Goal: Information Seeking & Learning: Learn about a topic

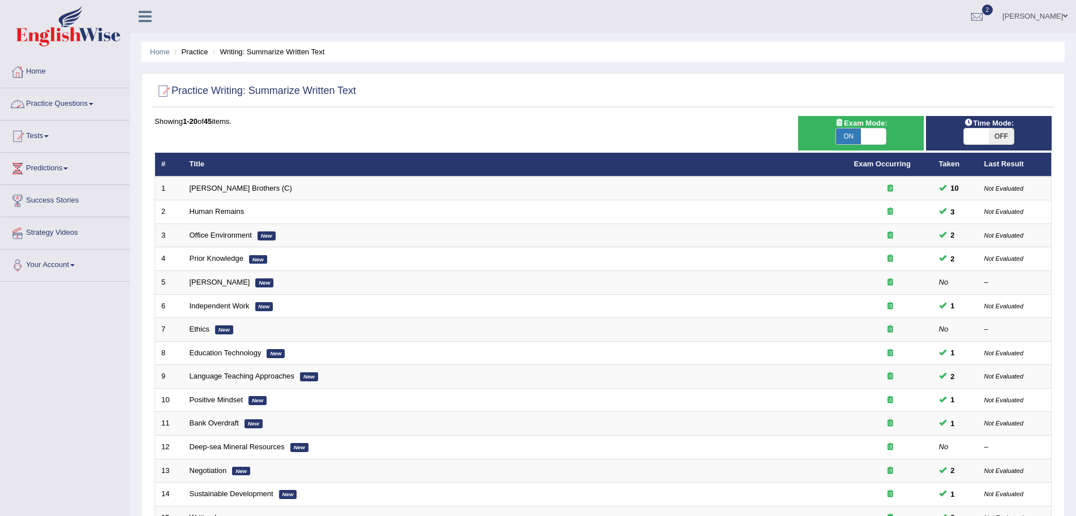
click at [57, 104] on link "Practice Questions" at bounding box center [65, 102] width 129 height 28
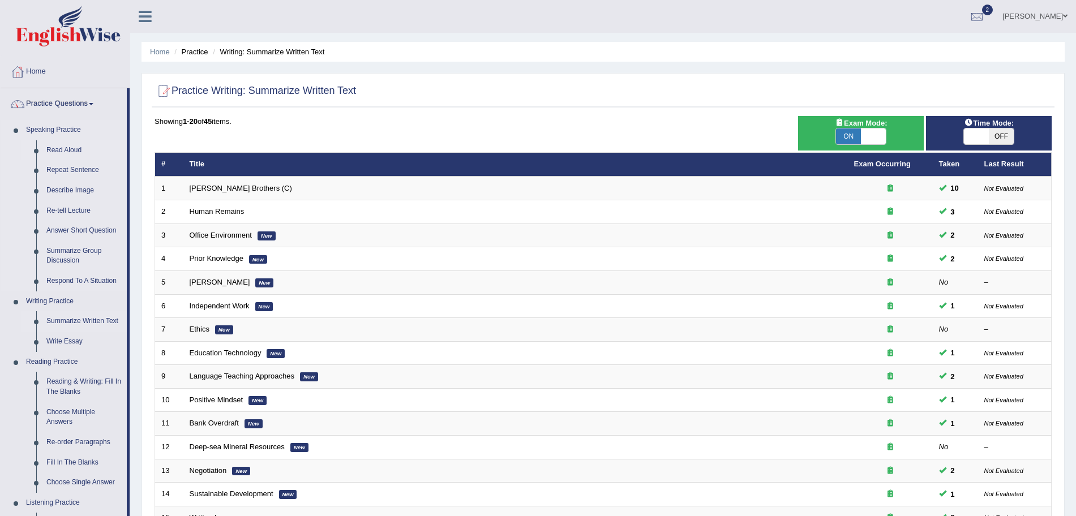
click at [70, 148] on link "Read Aloud" at bounding box center [84, 150] width 86 height 20
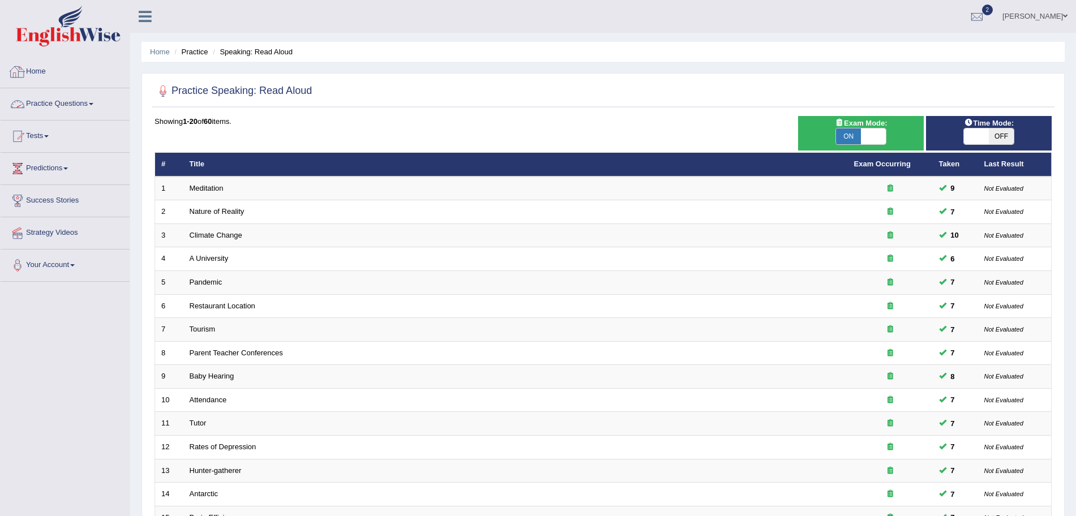
click at [78, 102] on link "Practice Questions" at bounding box center [65, 102] width 129 height 28
